Goal: Transaction & Acquisition: Purchase product/service

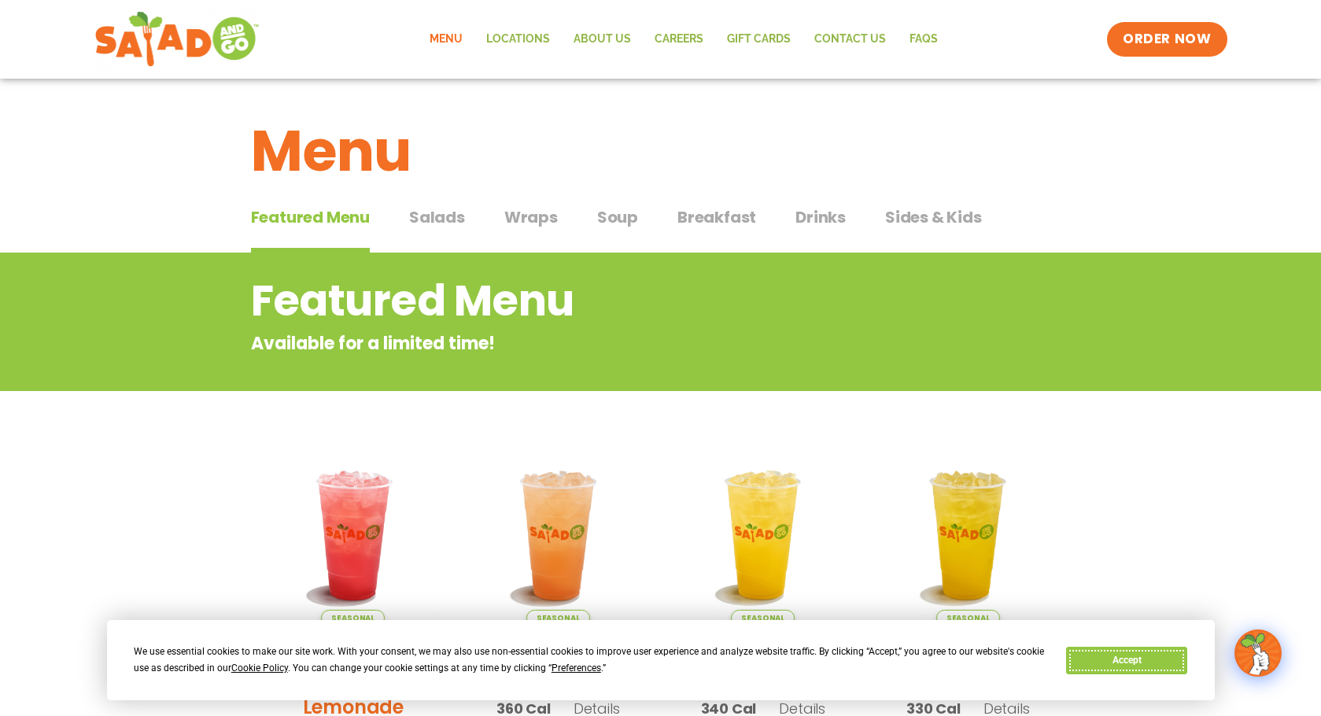
click at [1119, 661] on button "Accept" at bounding box center [1126, 661] width 121 height 28
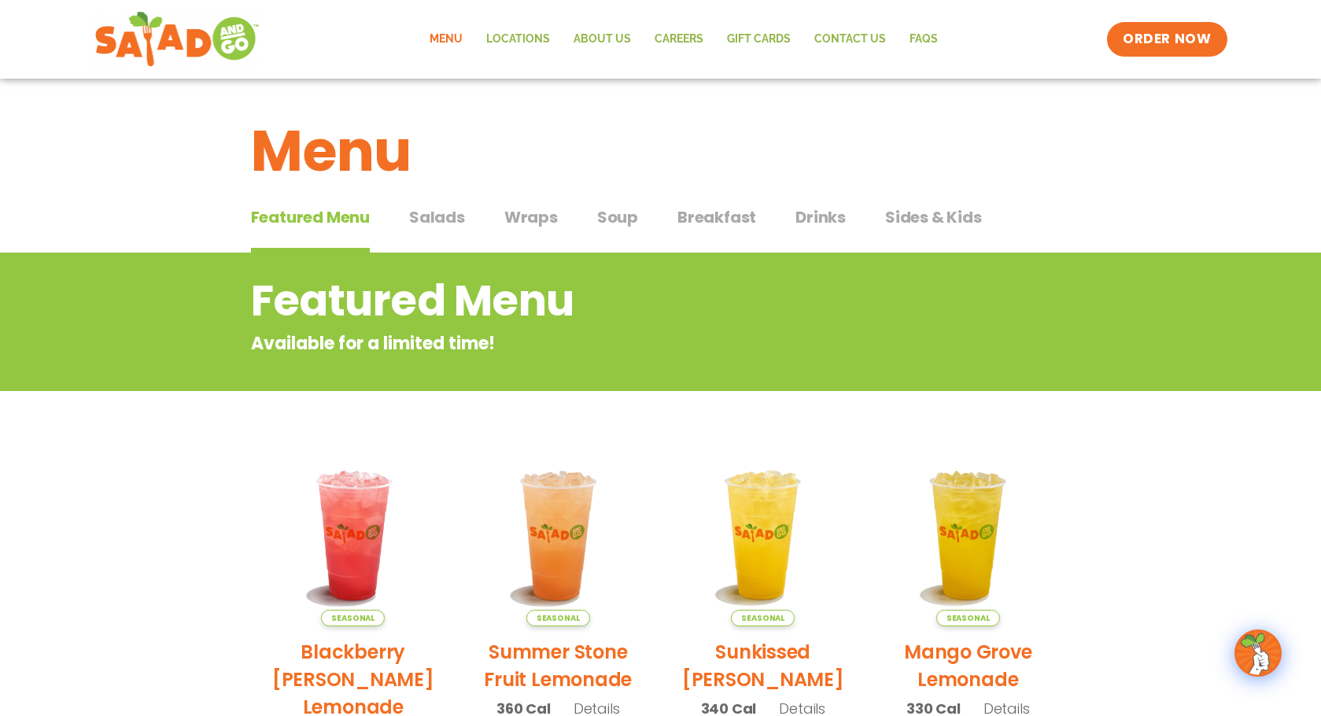
click at [413, 228] on span "Salads" at bounding box center [437, 217] width 56 height 24
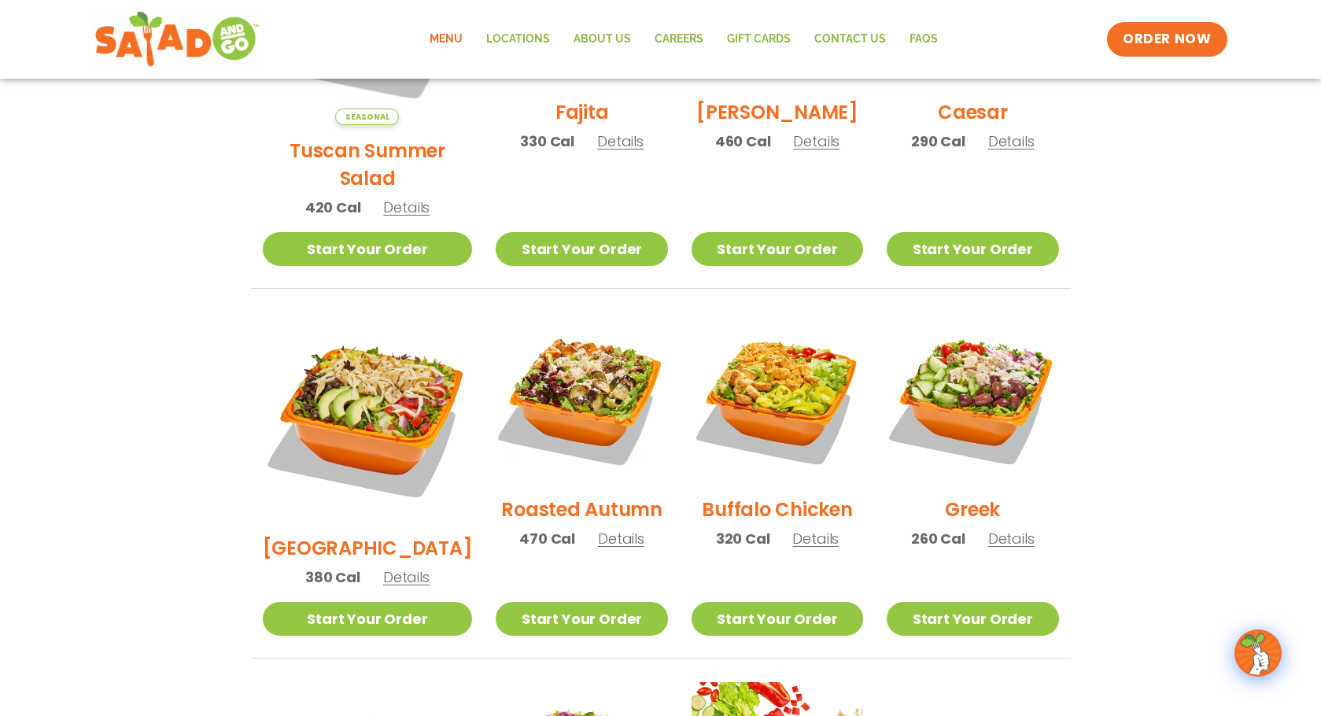
scroll to position [262, 0]
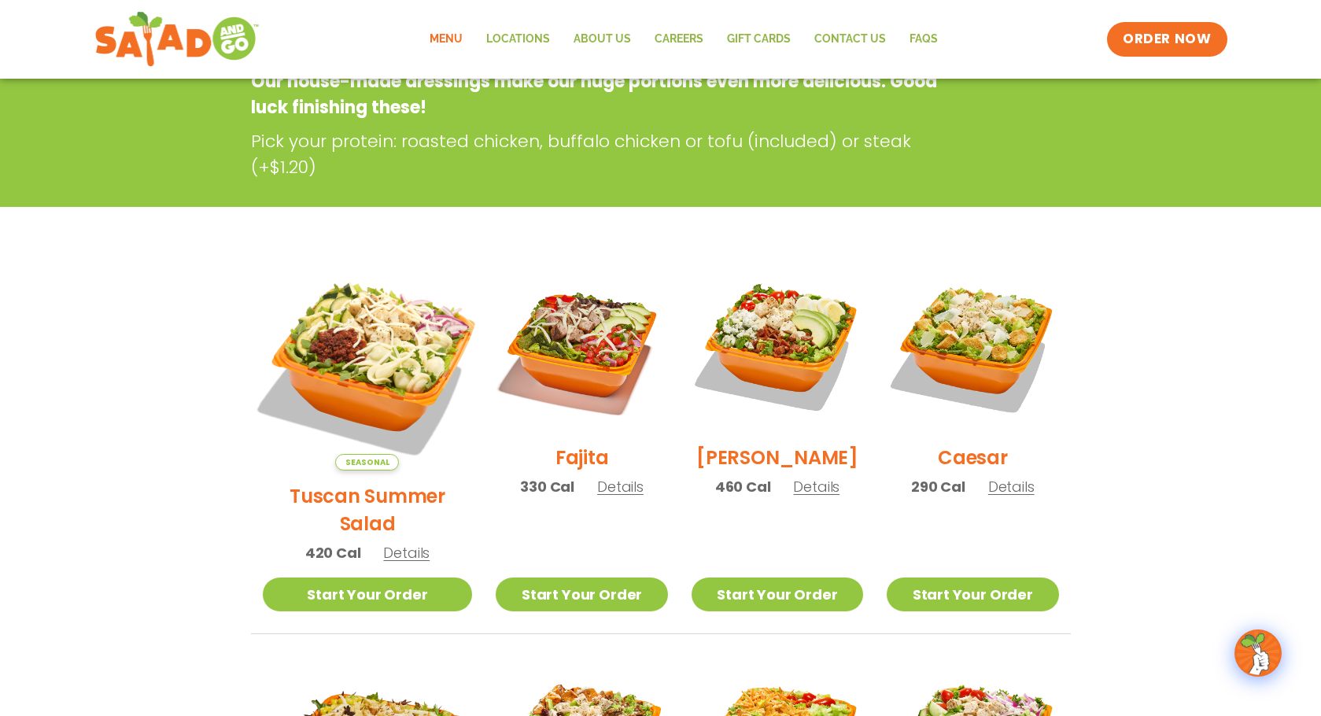
click at [348, 320] on img at bounding box center [367, 365] width 246 height 246
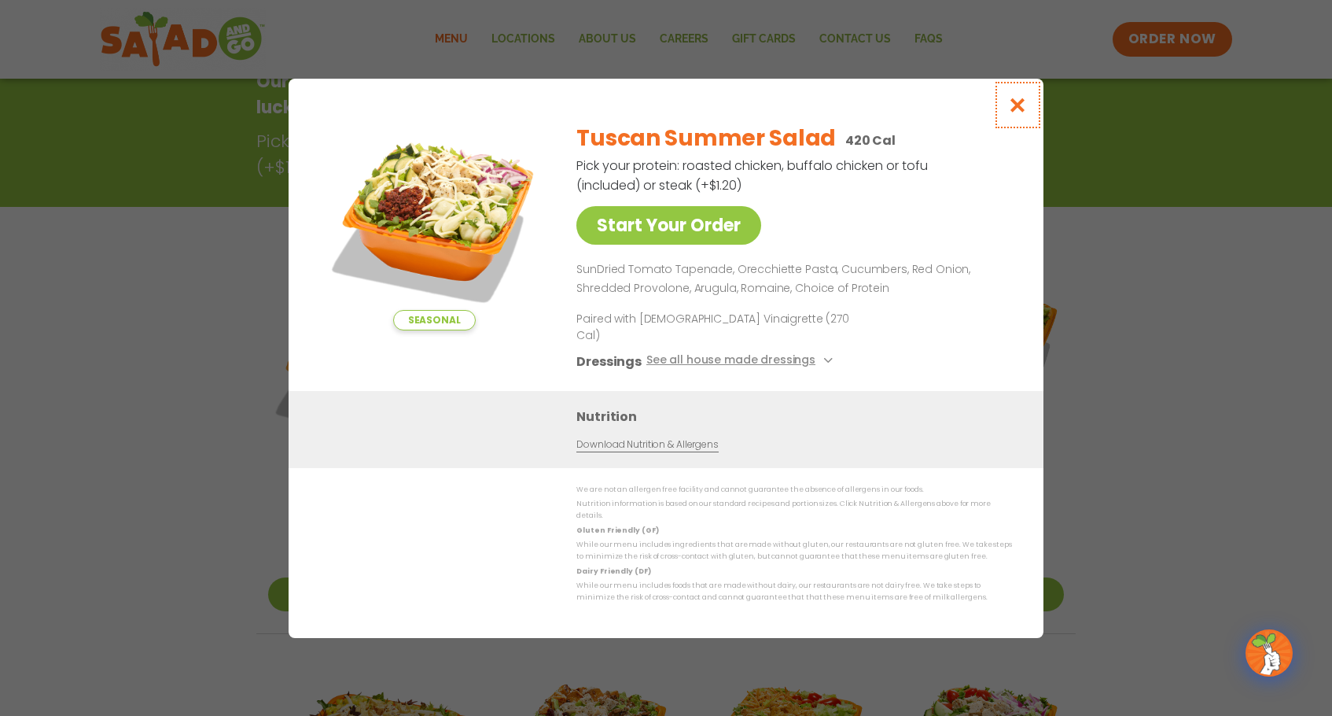
click at [996, 125] on button "Close modal" at bounding box center [1018, 105] width 51 height 53
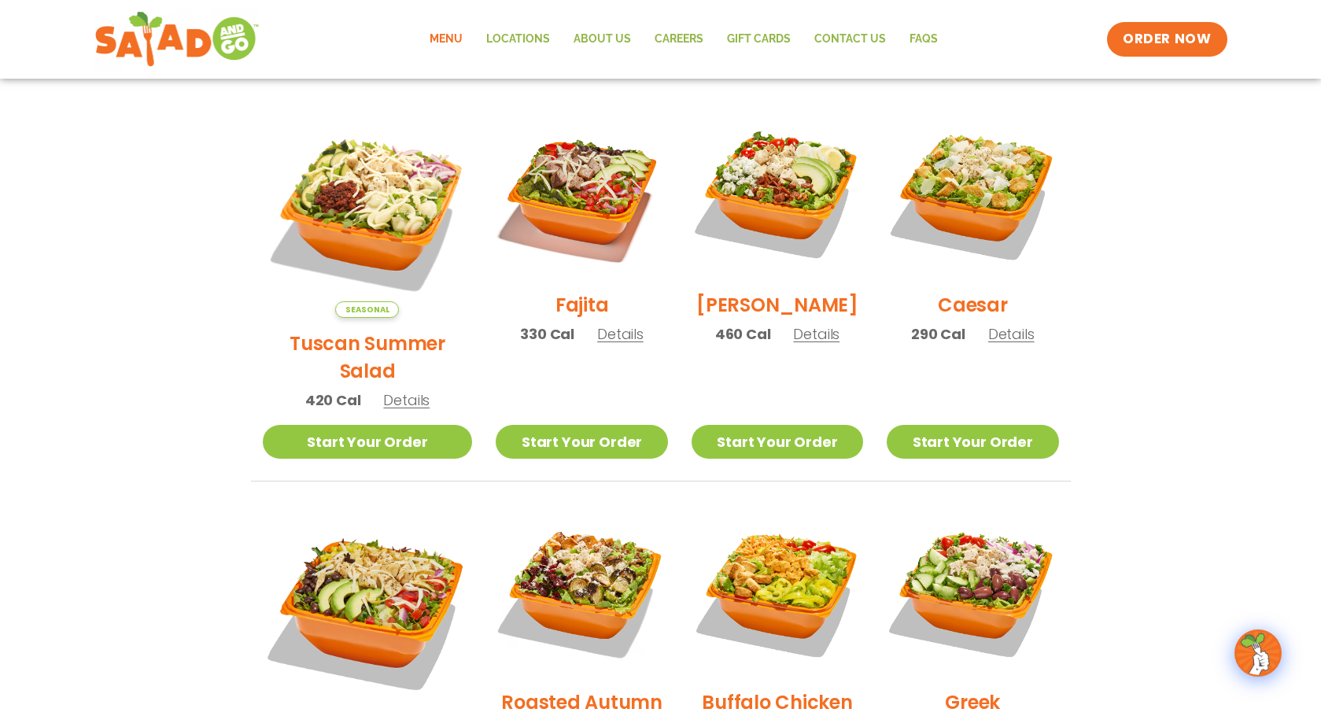
scroll to position [393, 0]
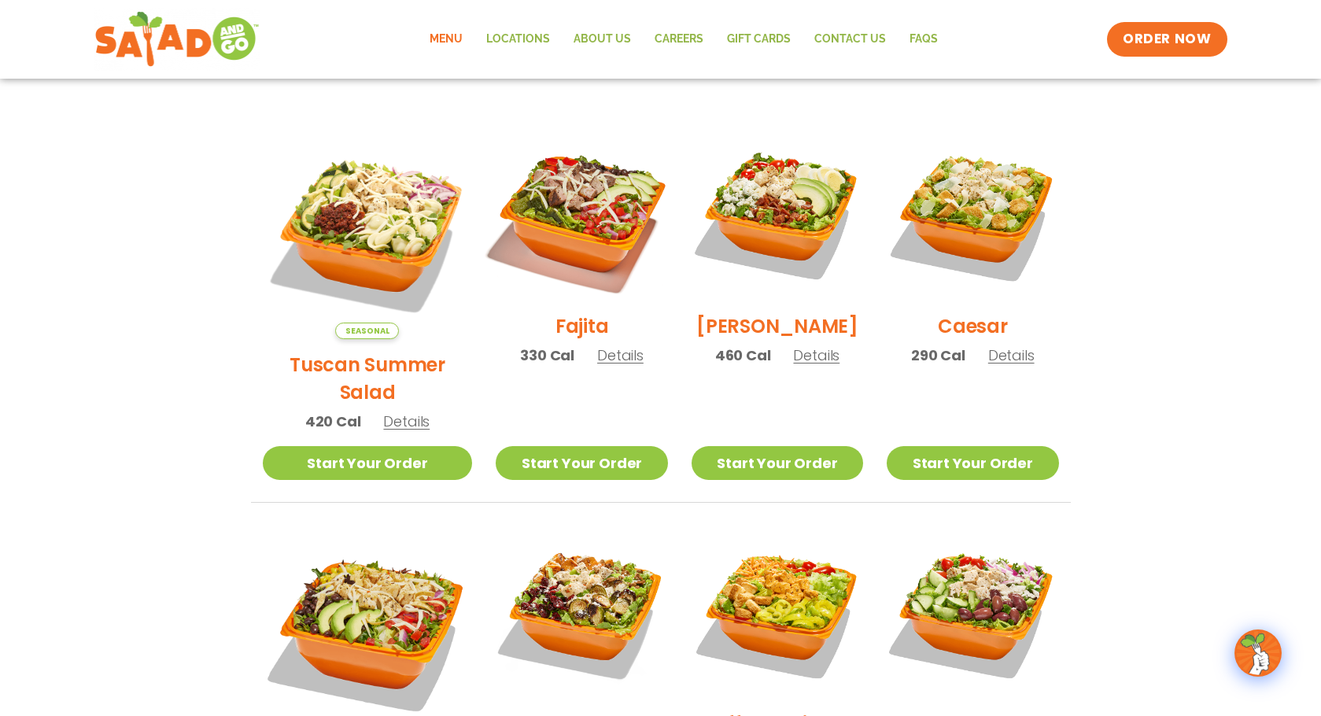
click at [559, 203] on img at bounding box center [581, 214] width 201 height 201
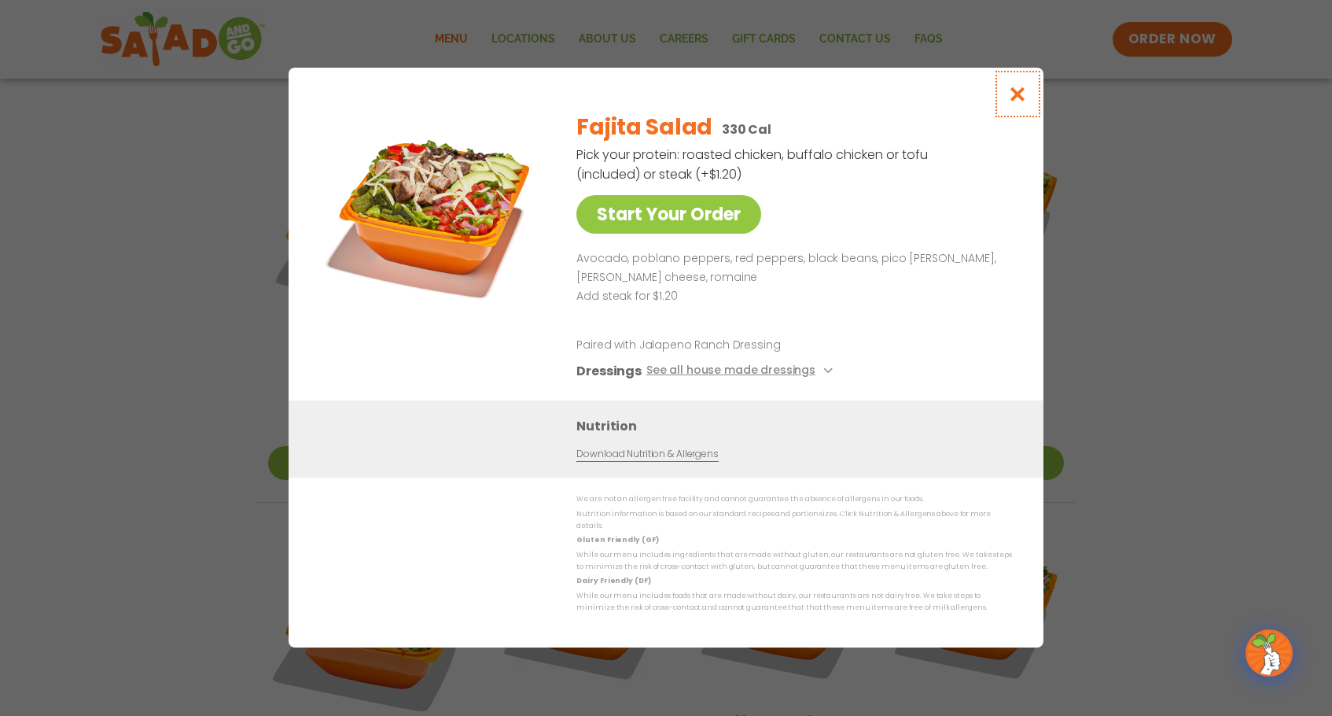
click at [1026, 99] on icon "Close modal" at bounding box center [1018, 94] width 20 height 17
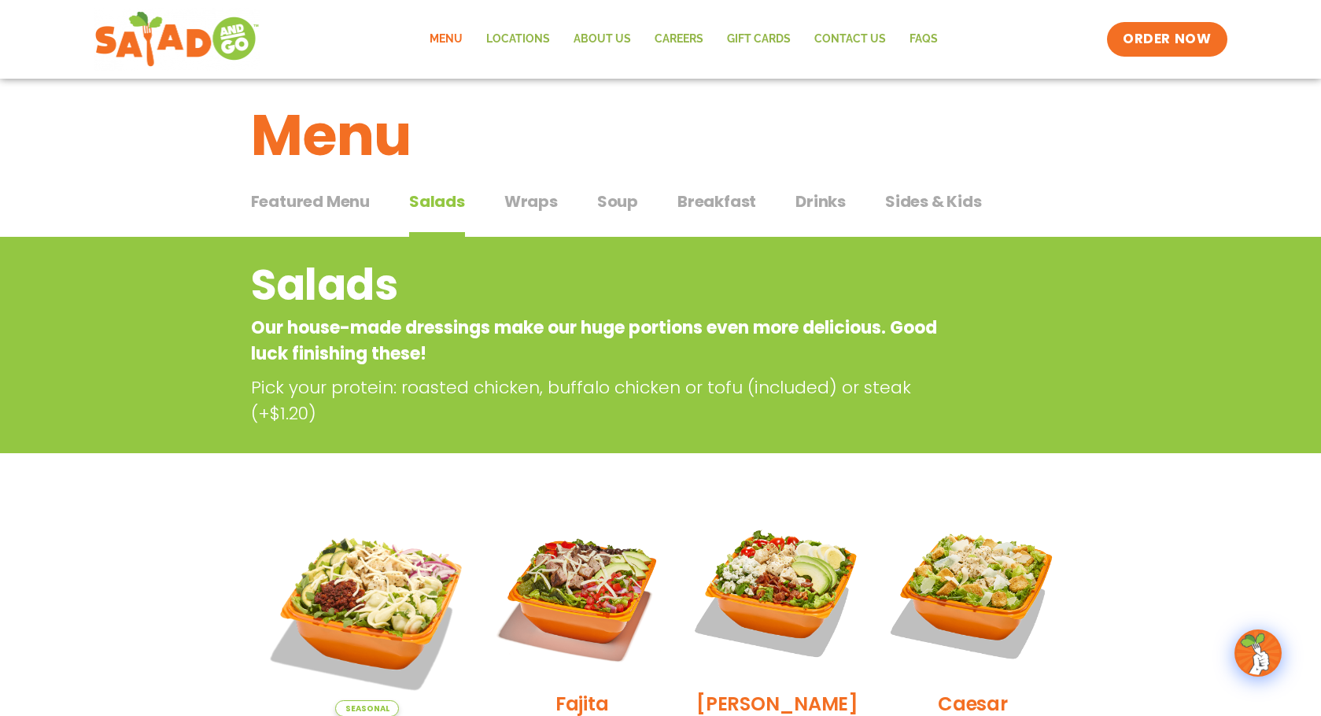
scroll to position [0, 0]
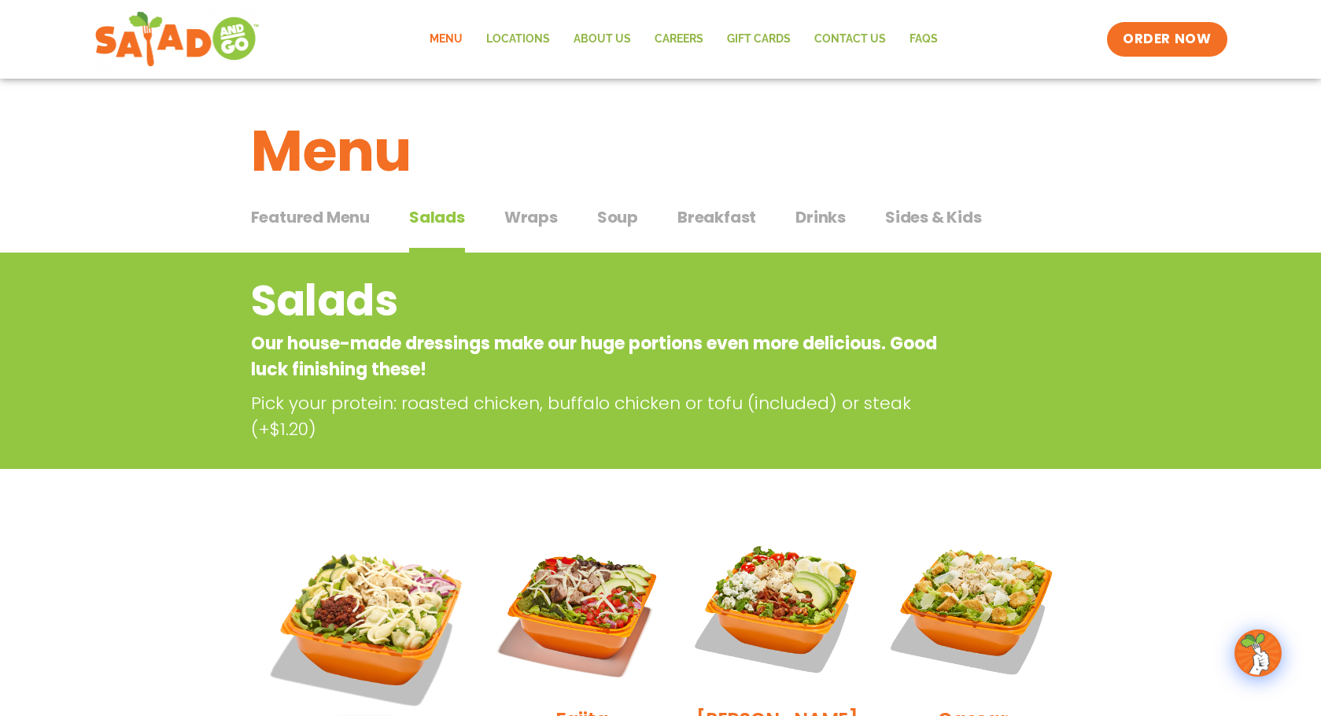
click at [513, 206] on span "Wraps" at bounding box center [530, 217] width 53 height 24
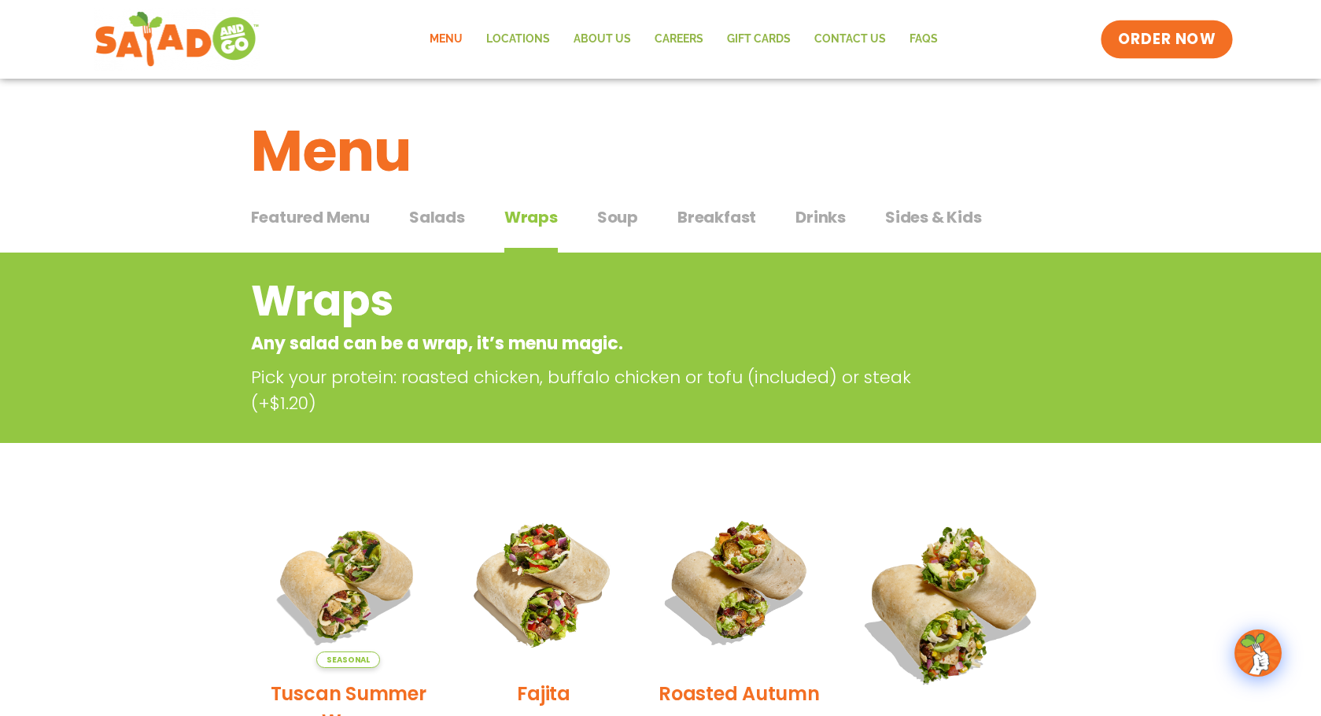
click at [1166, 55] on link "ORDER NOW" at bounding box center [1166, 39] width 132 height 38
